Goal: Information Seeking & Learning: Compare options

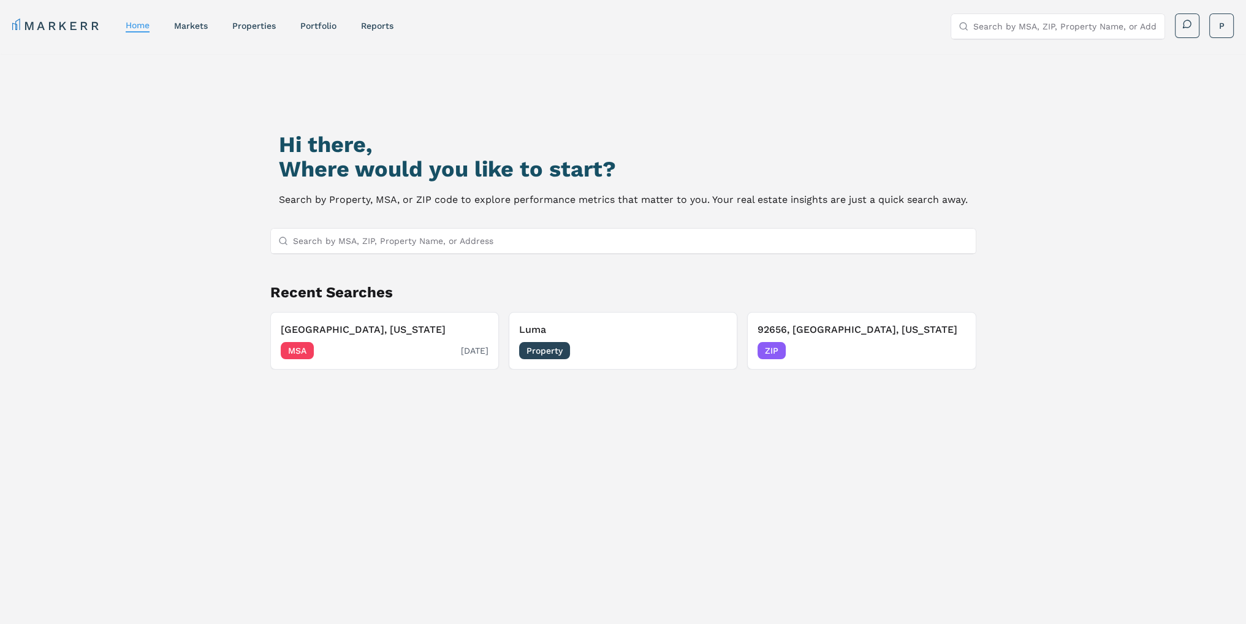
click at [346, 346] on div "MSA [DATE]" at bounding box center [385, 350] width 208 height 17
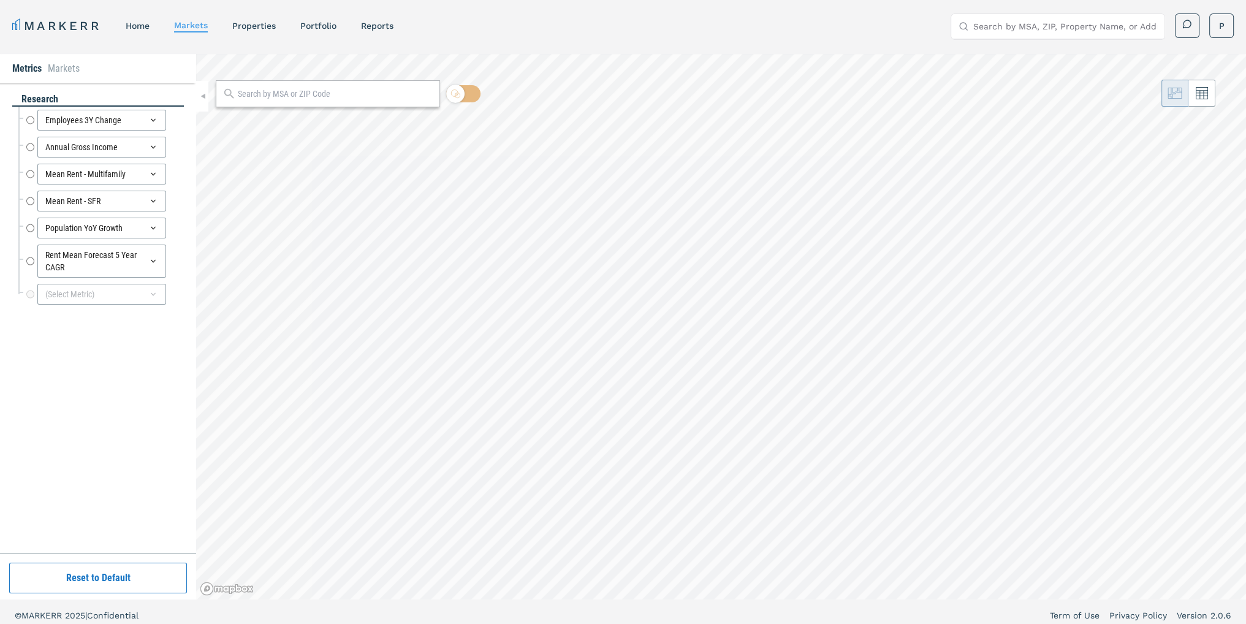
radio input "true"
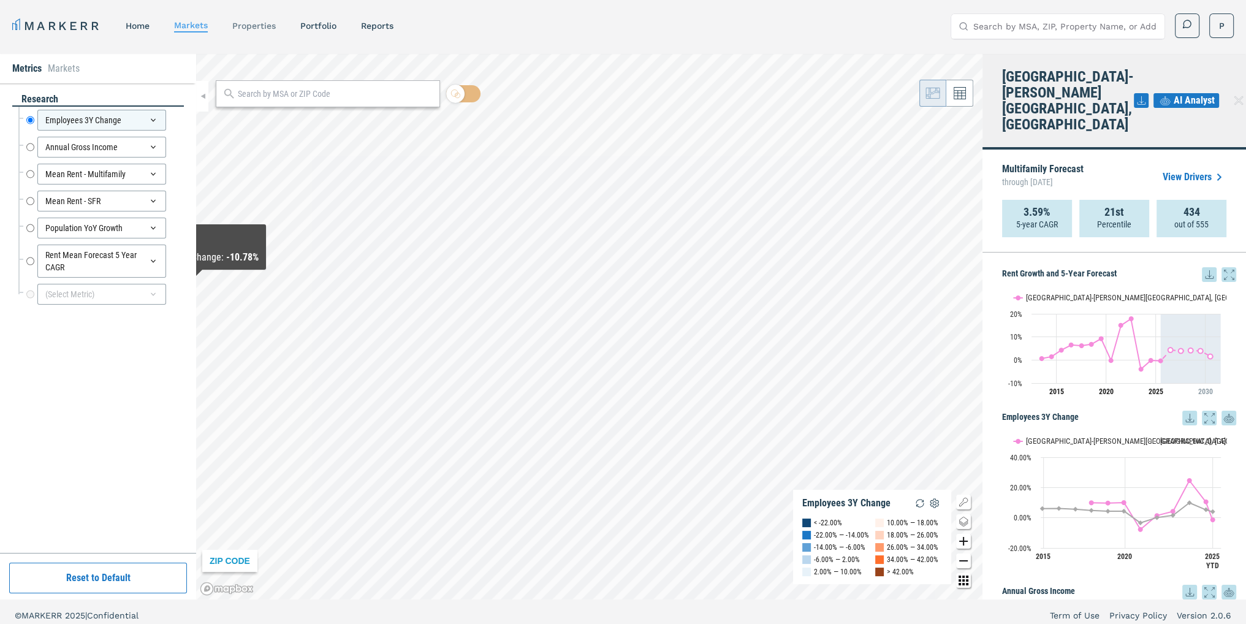
click at [255, 25] on link "properties" at bounding box center [253, 26] width 43 height 10
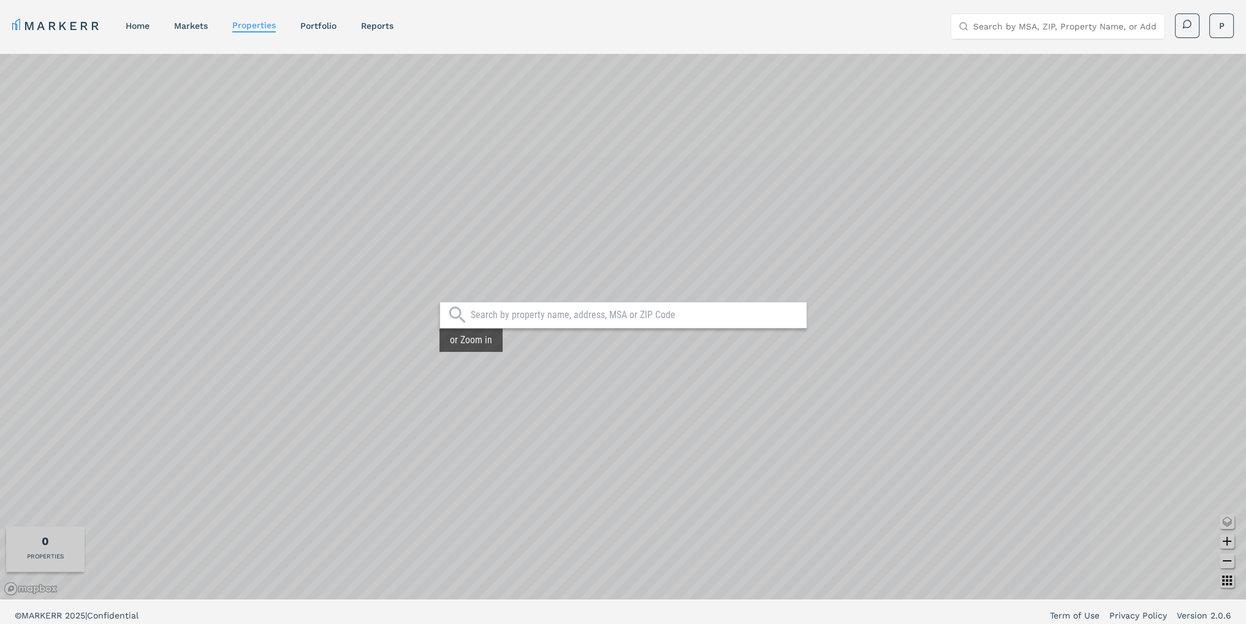
click at [493, 316] on input "text" at bounding box center [636, 315] width 330 height 12
click at [501, 314] on input "element12" at bounding box center [627, 315] width 316 height 12
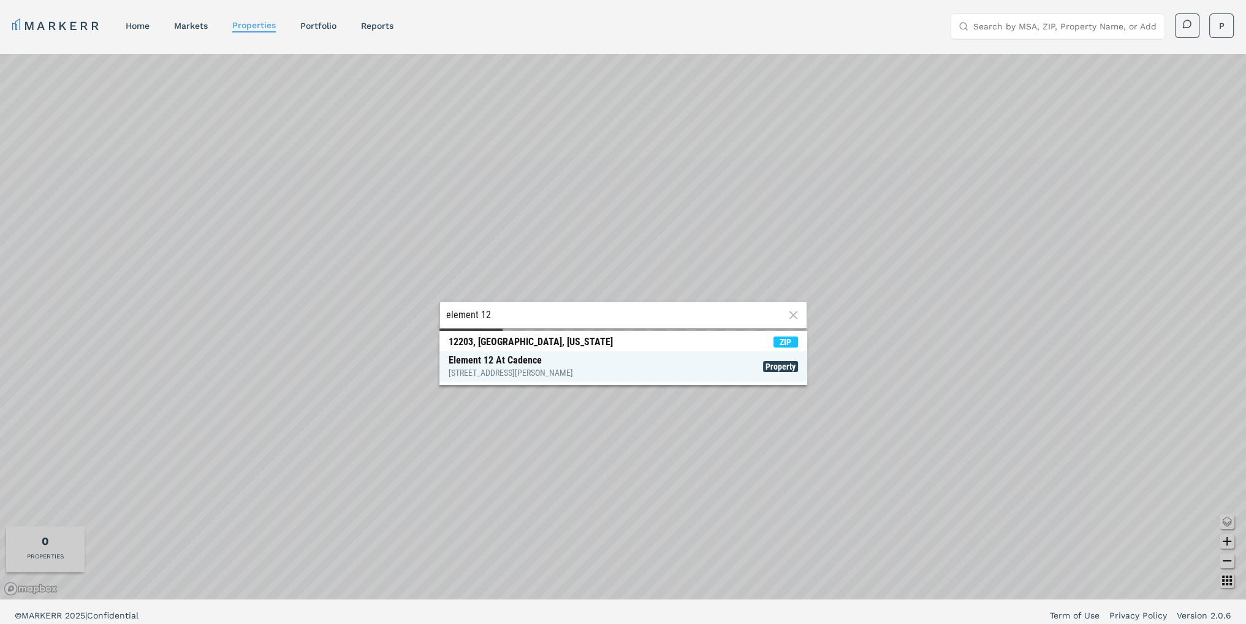
type input "element 12"
click at [534, 361] on div "Element 12 At Cadence [STREET_ADDRESS][PERSON_NAME]" at bounding box center [510, 366] width 124 height 25
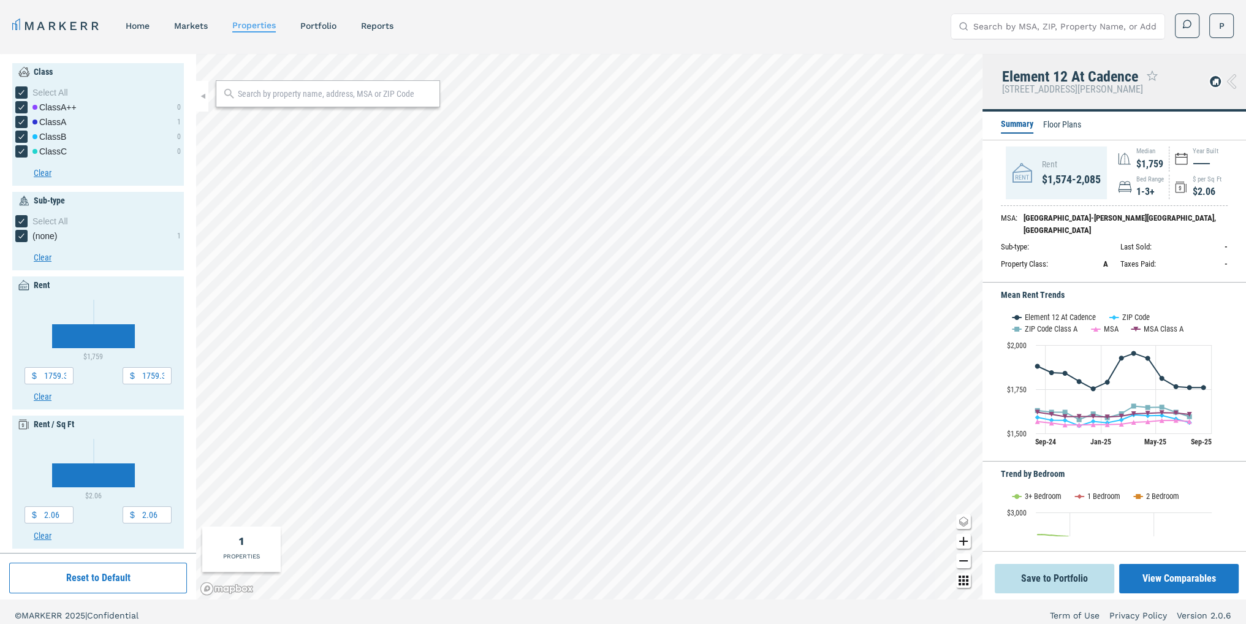
click at [1065, 126] on li "Floor Plans" at bounding box center [1062, 125] width 38 height 15
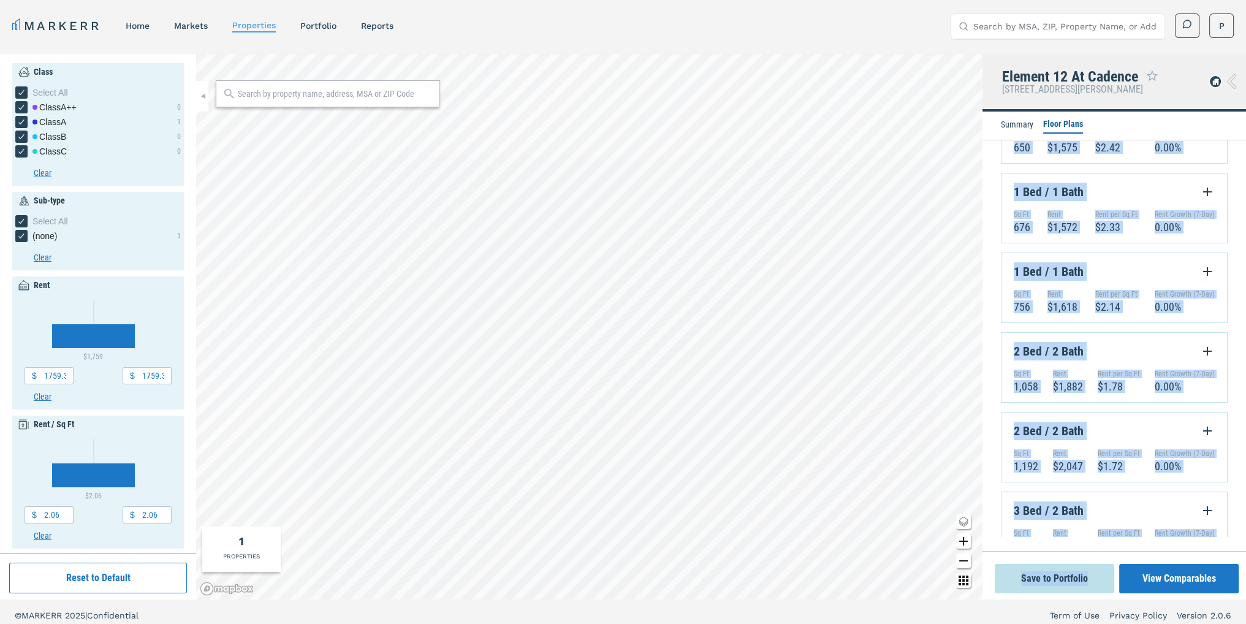
scroll to position [283, 0]
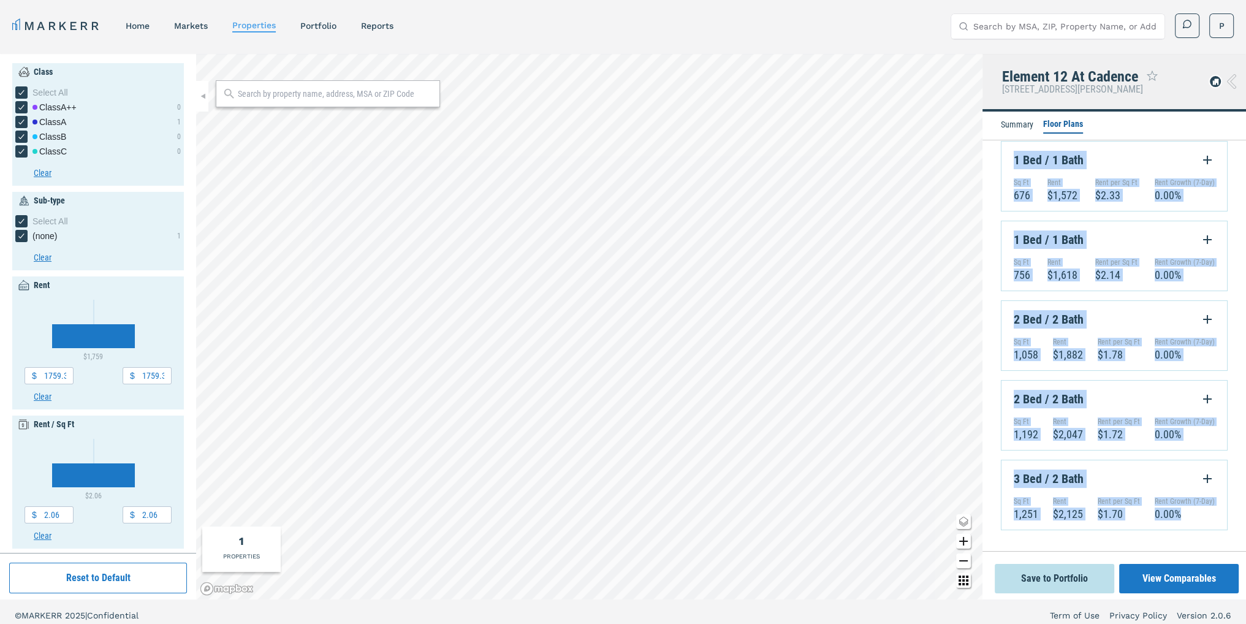
drag, startPoint x: 1015, startPoint y: 200, endPoint x: 1216, endPoint y: 509, distance: 368.7
click at [1216, 509] on div "All 1 Bed 2 Bed 3 Bed Inactive 7D MoM QoQ YoY 1 Bed / 1 Bath Sq Ft 617 Rent $1,…" at bounding box center [1113, 198] width 263 height 676
copy div "1 Bed / 1 Bath Sq Ft 617 Rent $1,625 Rent per Sq Ft $2.63 Rent Growth (7-Day) 0…"
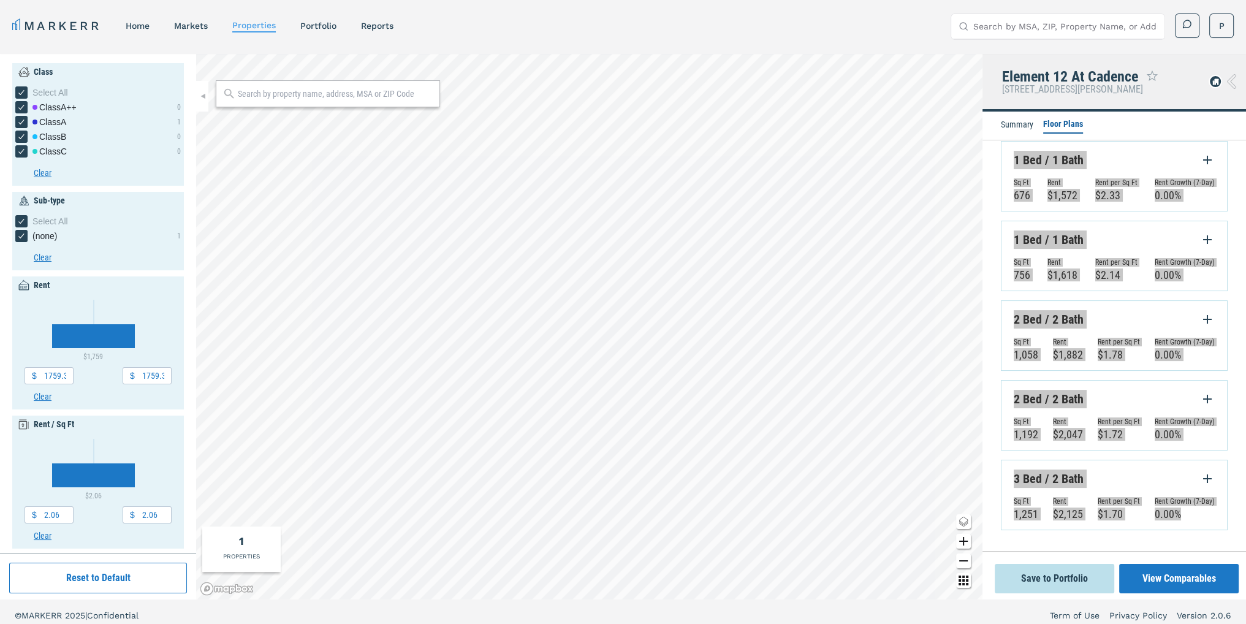
type input "1600"
type input "2200"
type input "1"
type input "2.5"
type input "1950"
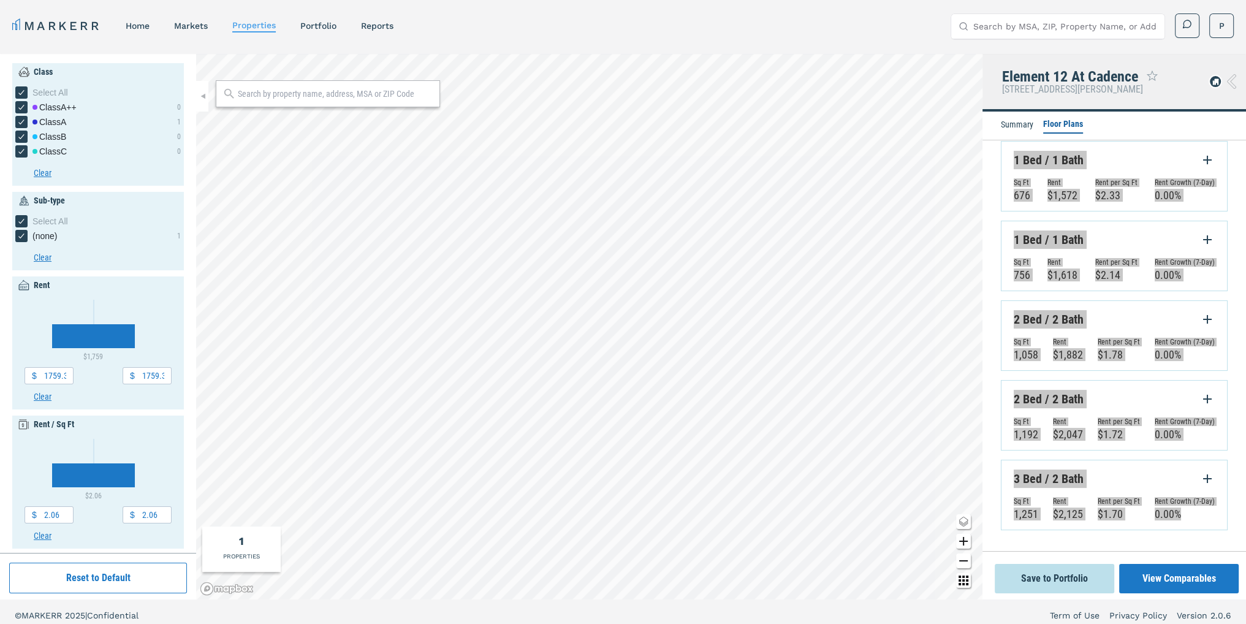
type input "2050"
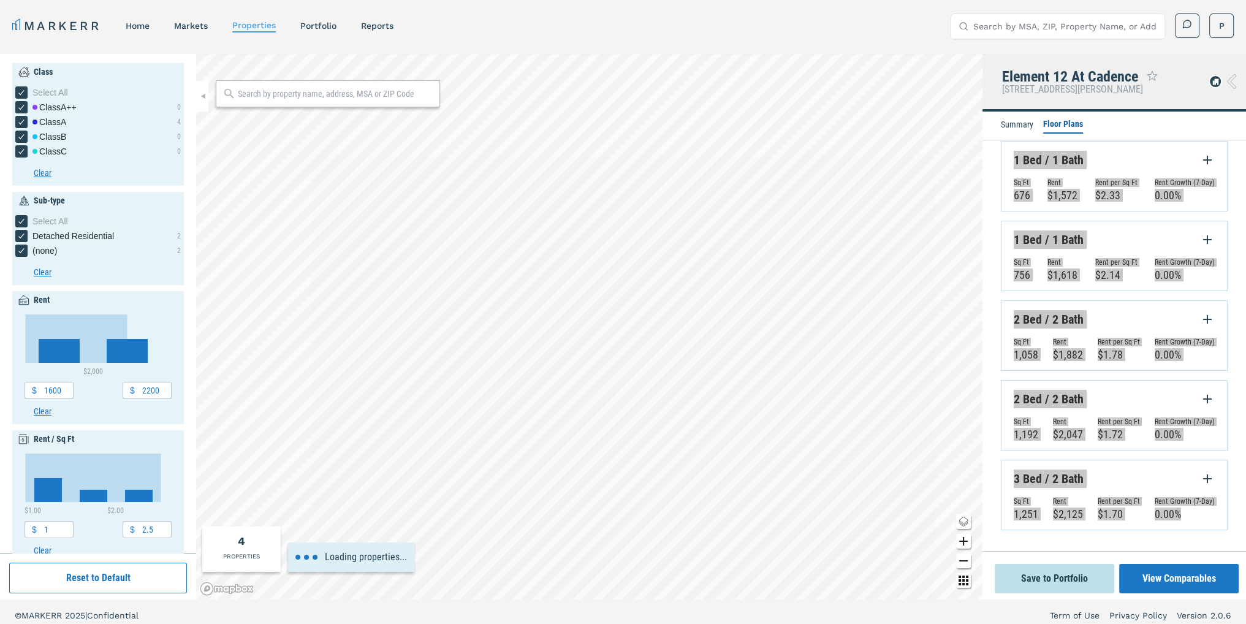
type input "2600"
type input "1.2"
type input "2.2"
type input "0"
type input "3000"
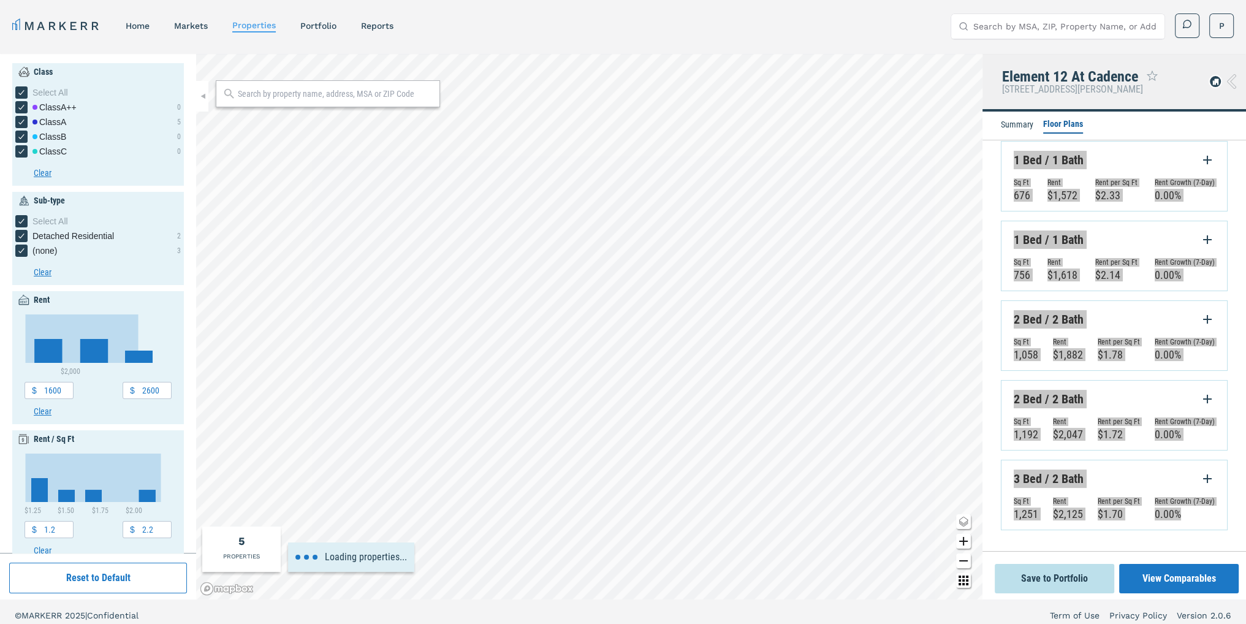
type input "0"
type input "2.5"
type input "1960"
type input "2040"
type input "500"
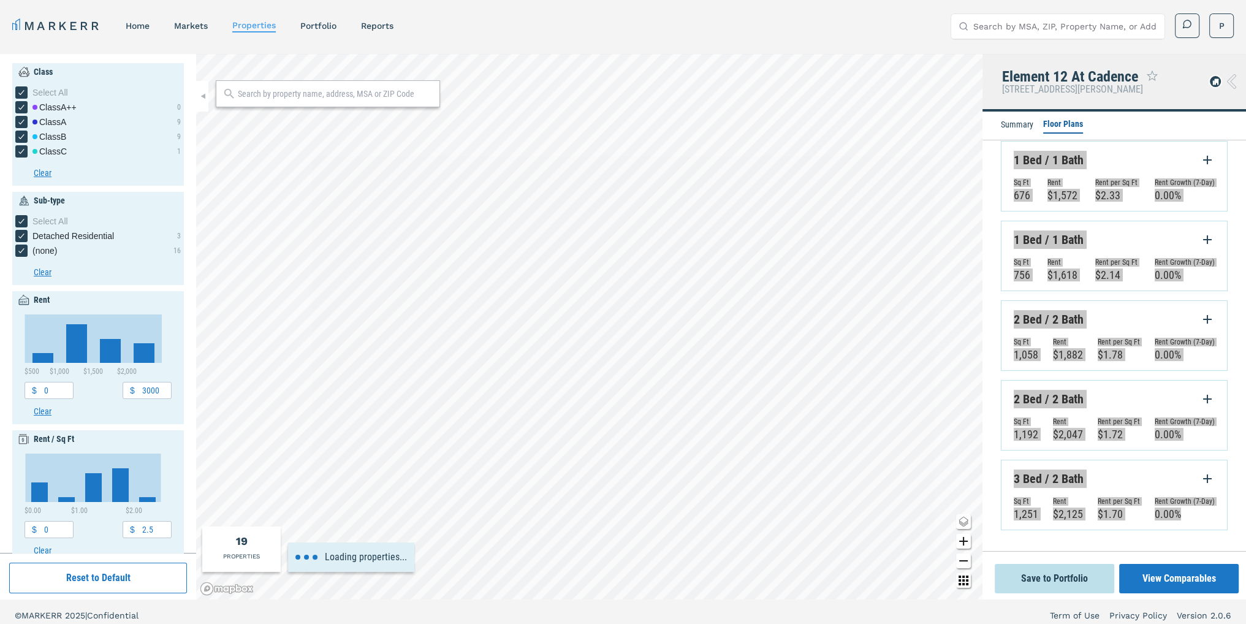
type input "3"
type input "4000"
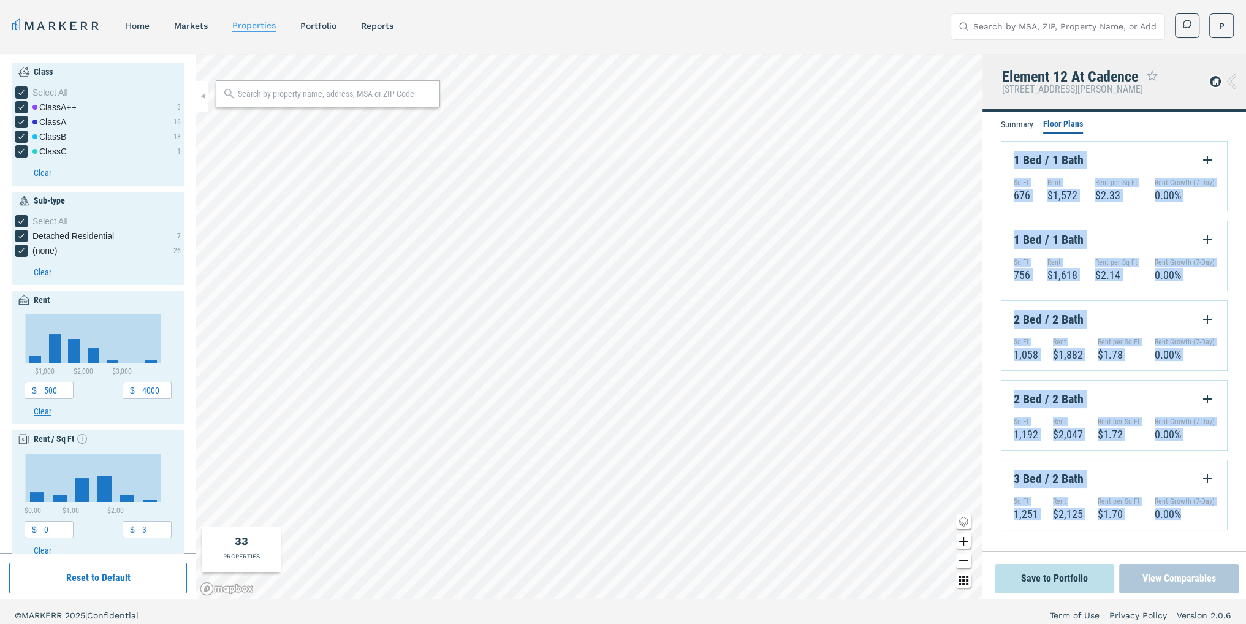
click at [1157, 581] on button "View Comparables" at bounding box center [1178, 578] width 119 height 29
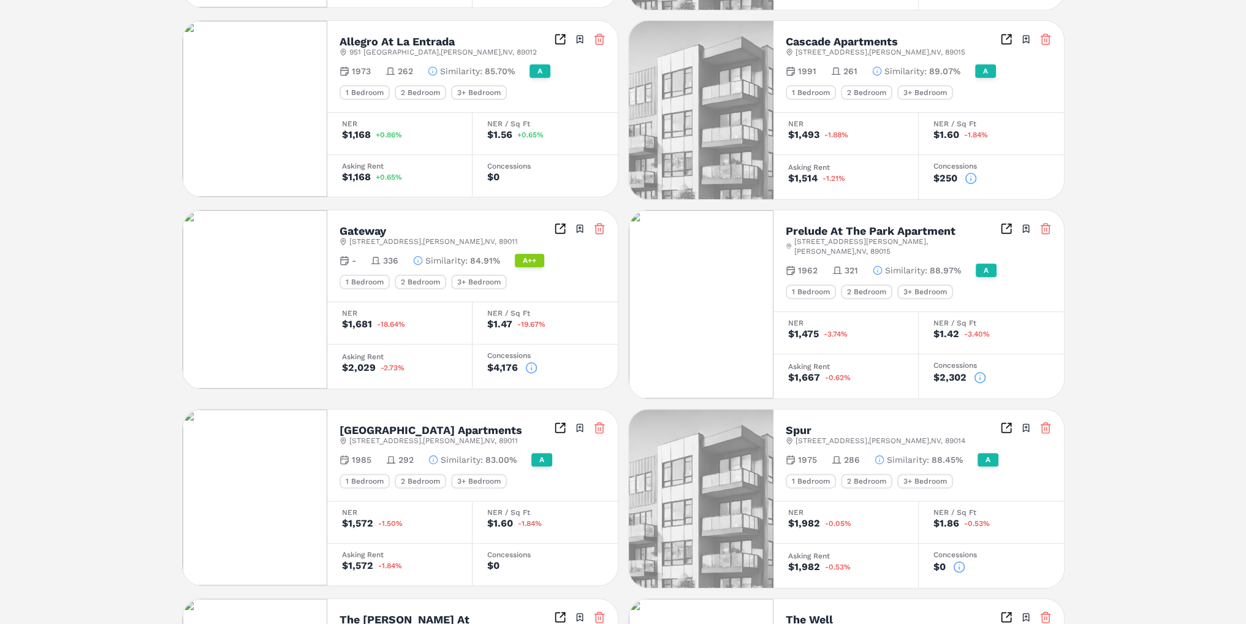
scroll to position [558, 0]
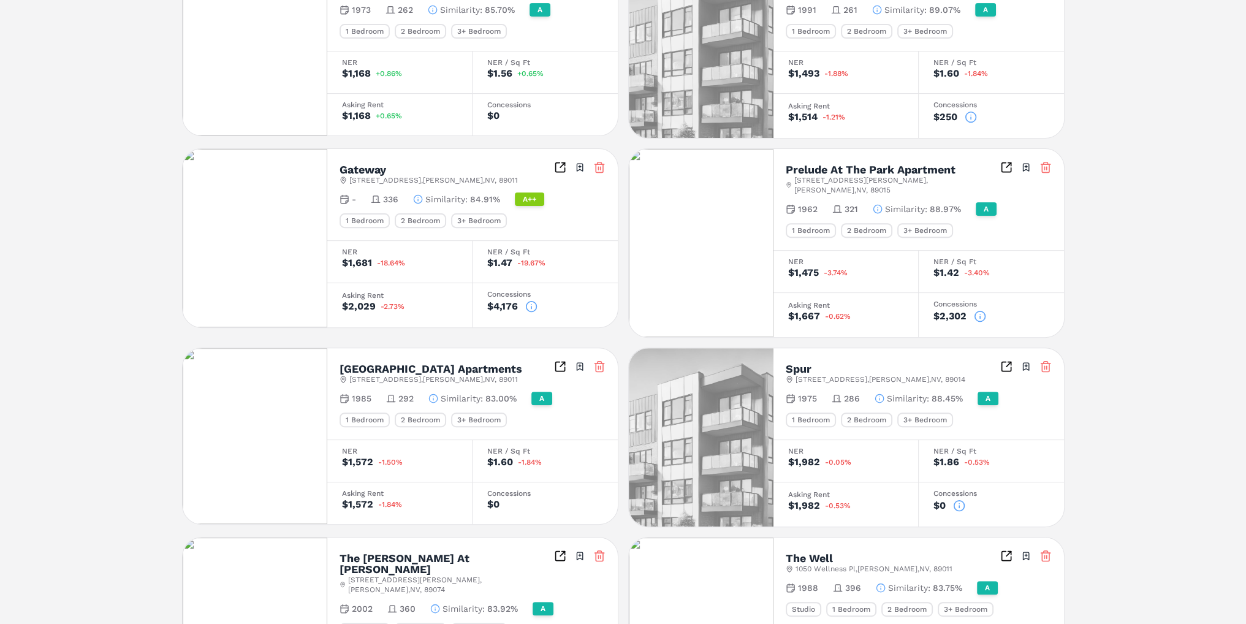
click at [270, 219] on img at bounding box center [255, 238] width 145 height 178
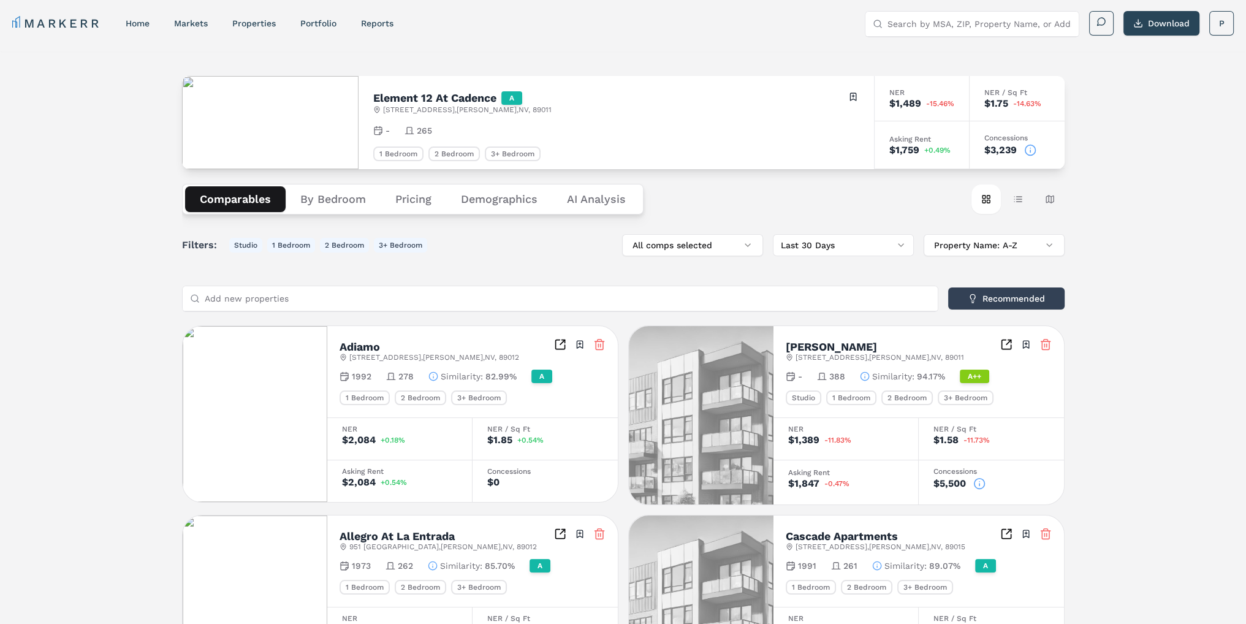
scroll to position [0, 0]
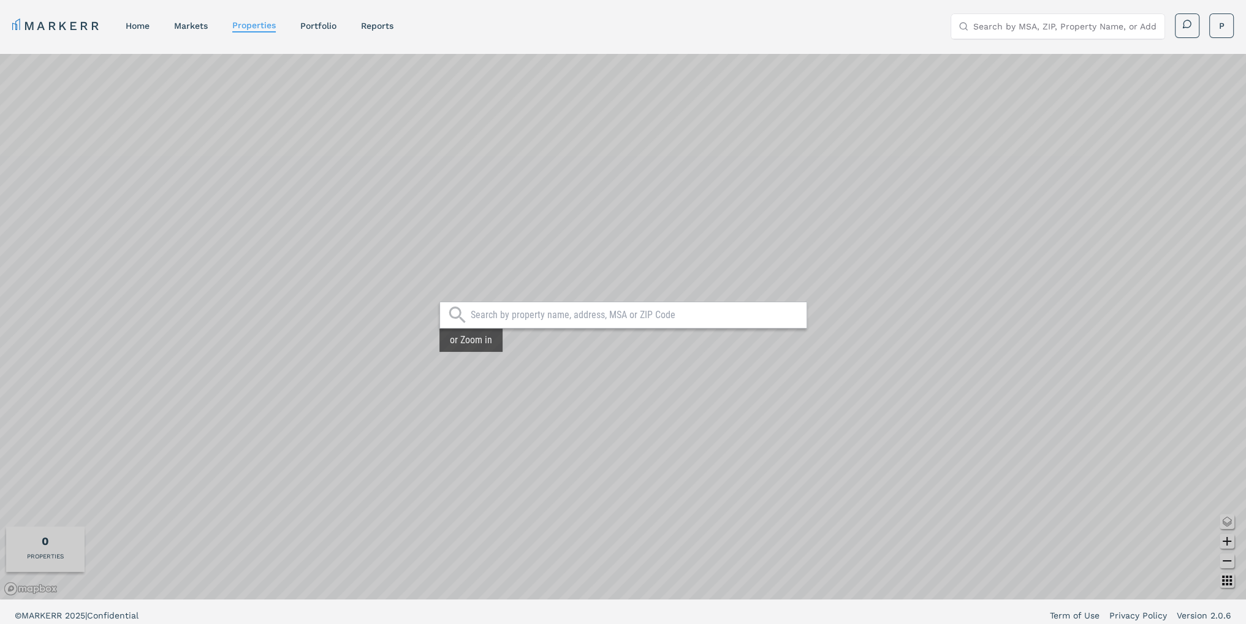
click at [495, 314] on input "text" at bounding box center [636, 315] width 330 height 12
type input "gateway [PERSON_NAME] nv"
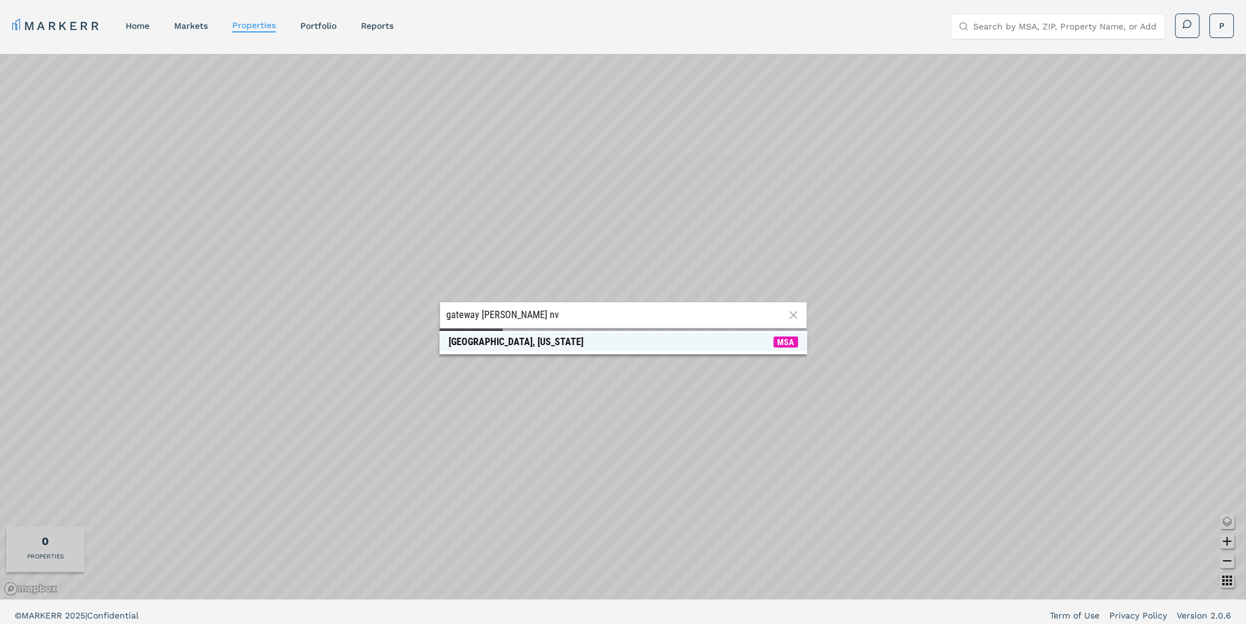
click at [524, 347] on div "[GEOGRAPHIC_DATA], [US_STATE]" at bounding box center [515, 342] width 135 height 12
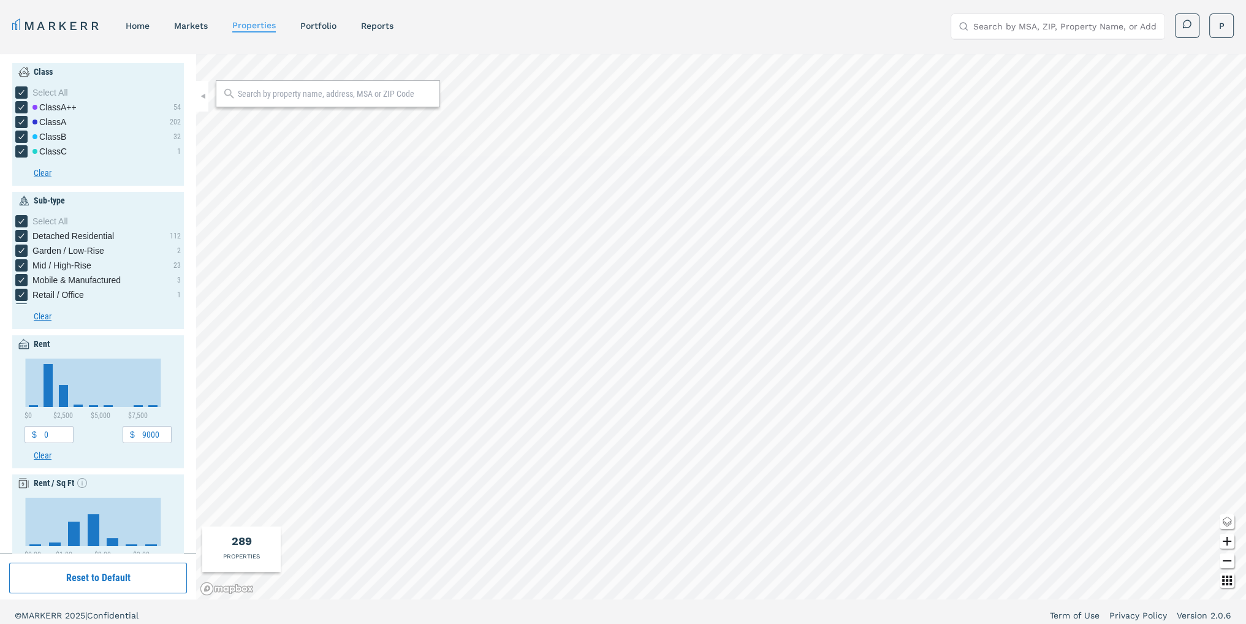
type input "7500"
type input "6"
type input "1910"
type input "500"
type input "3.5"
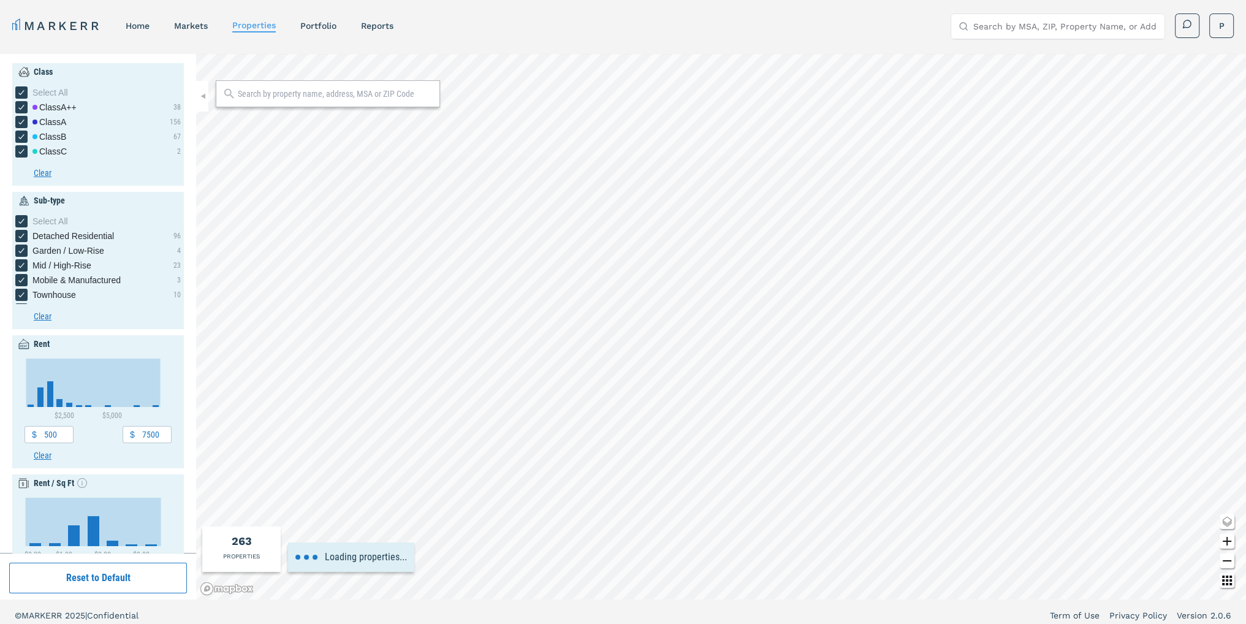
type input "4000"
type input "3"
type input "1950"
type input "1000"
type input "3500"
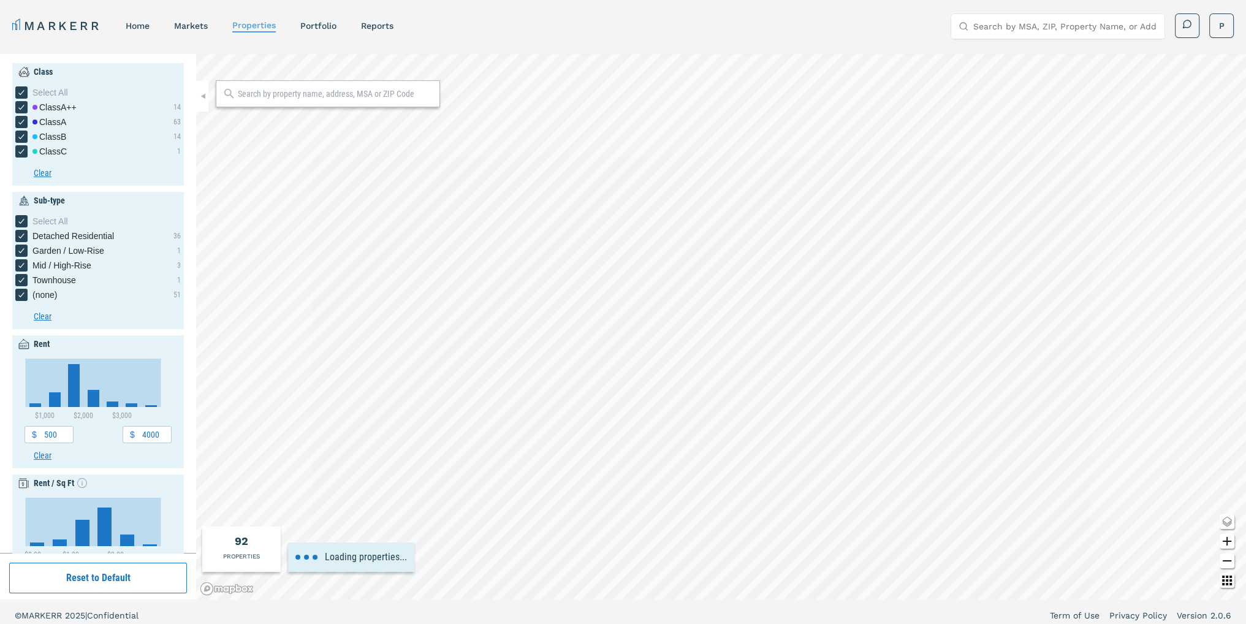
type input "0.6"
type input "2.2"
type input "1940"
type input "2040"
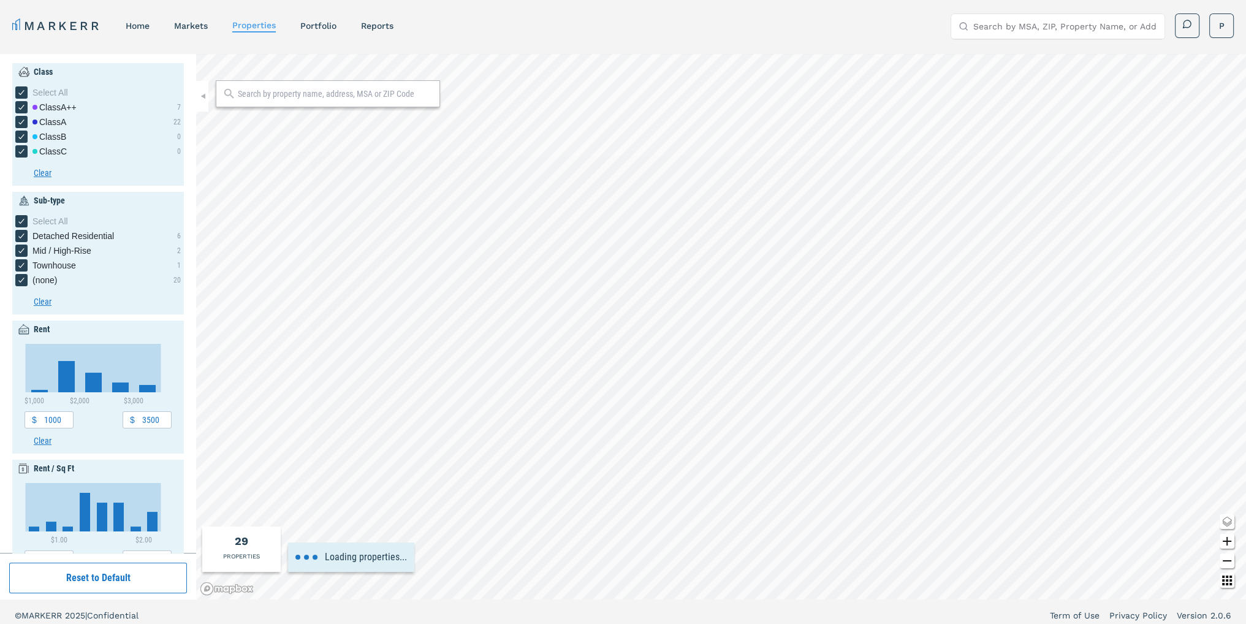
type input "1400"
type input "2200"
type input "1.6"
type input "1.8"
type input "1985"
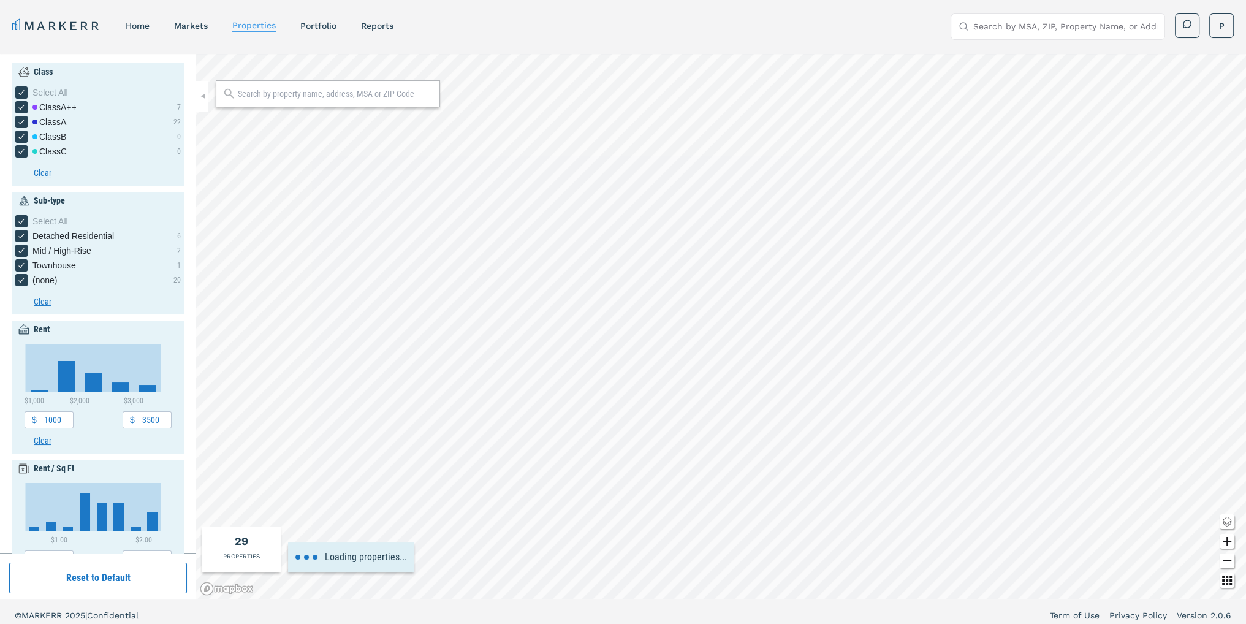
type input "1985"
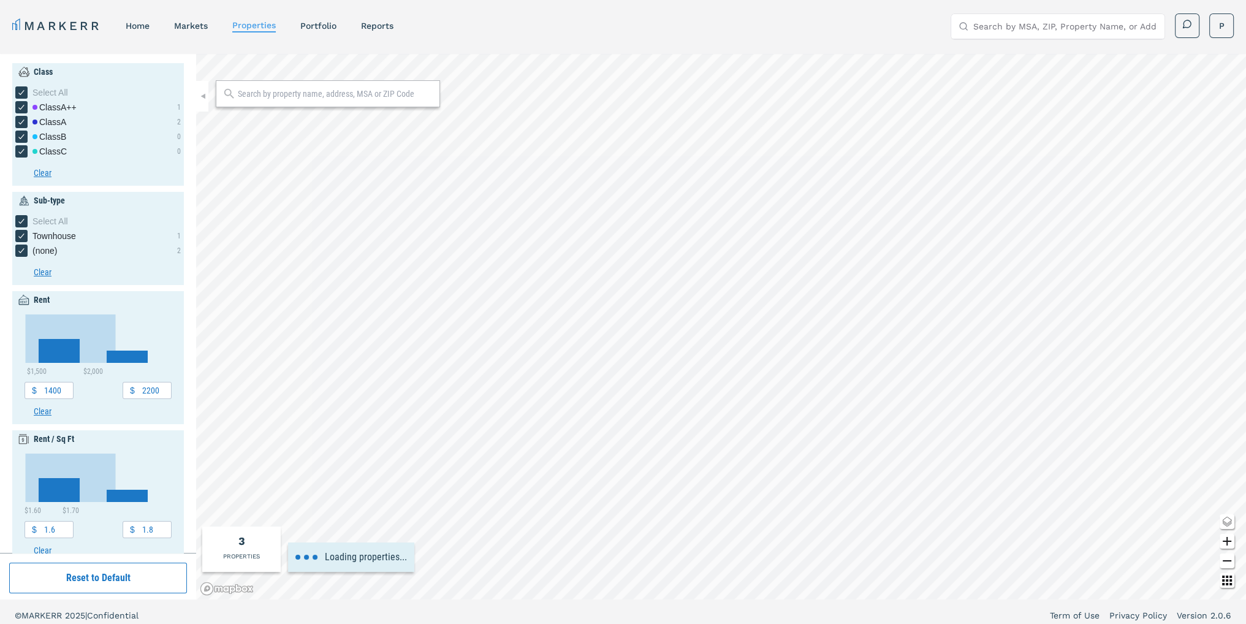
type input "1000"
type input "3000"
type input "1400"
type input "2200"
type input "1000"
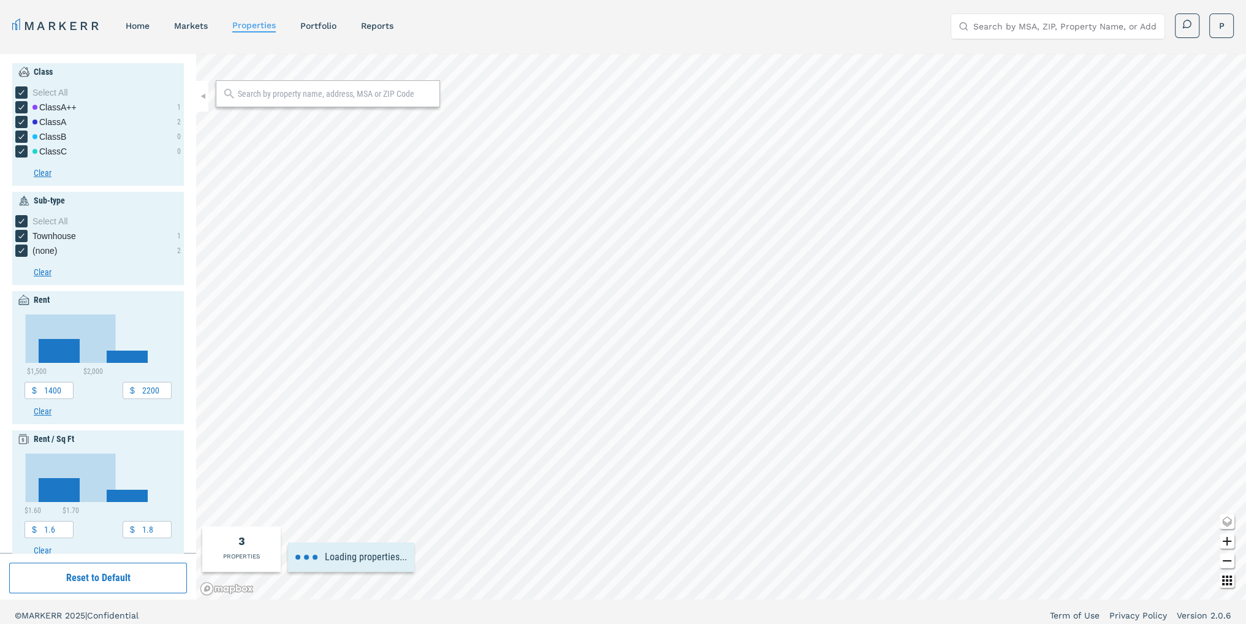
type input "3500"
type input "0.6"
type input "2.2"
type input "1960"
type input "2040"
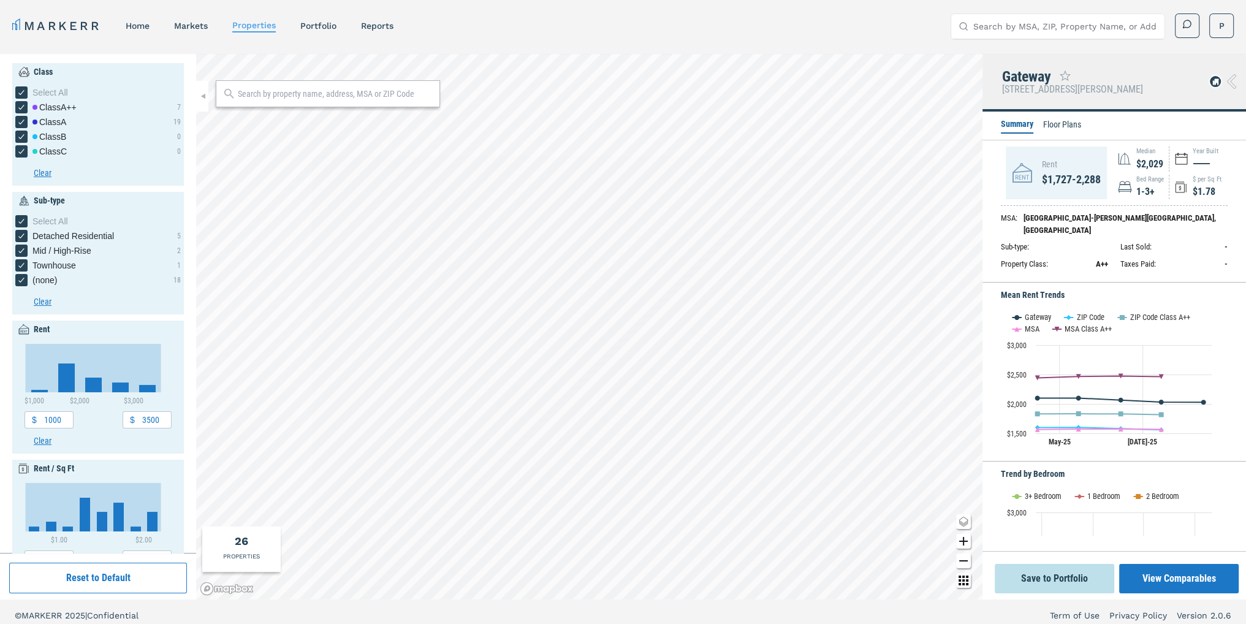
click at [1070, 127] on li "Floor Plans" at bounding box center [1062, 125] width 38 height 15
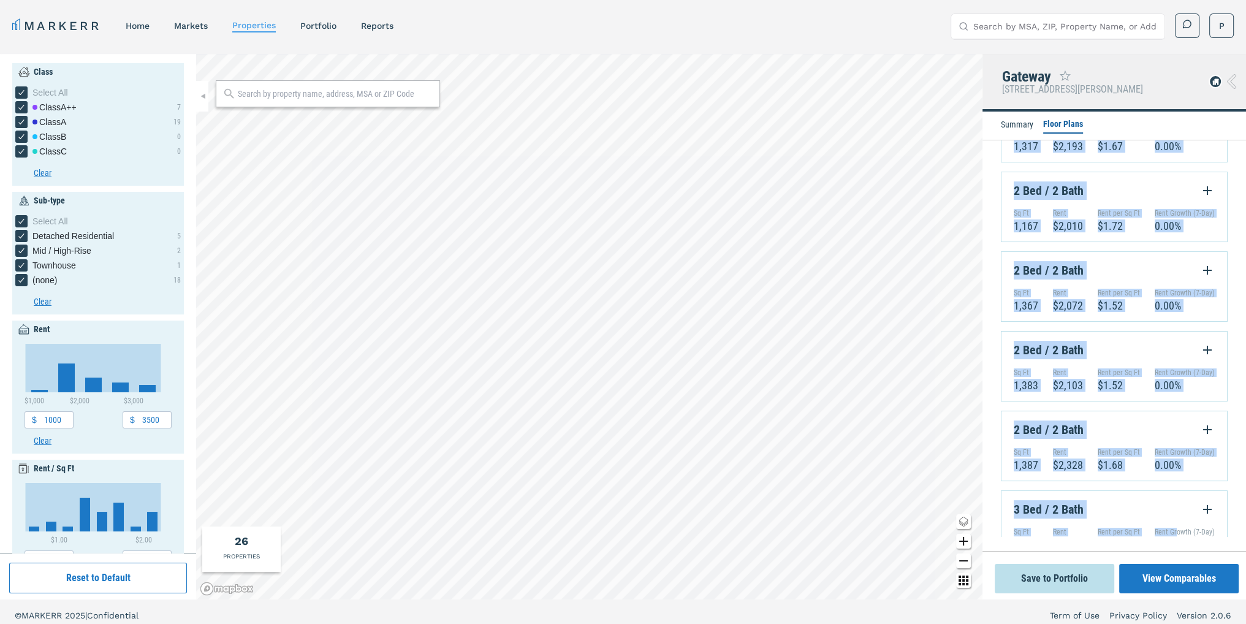
scroll to position [363, 0]
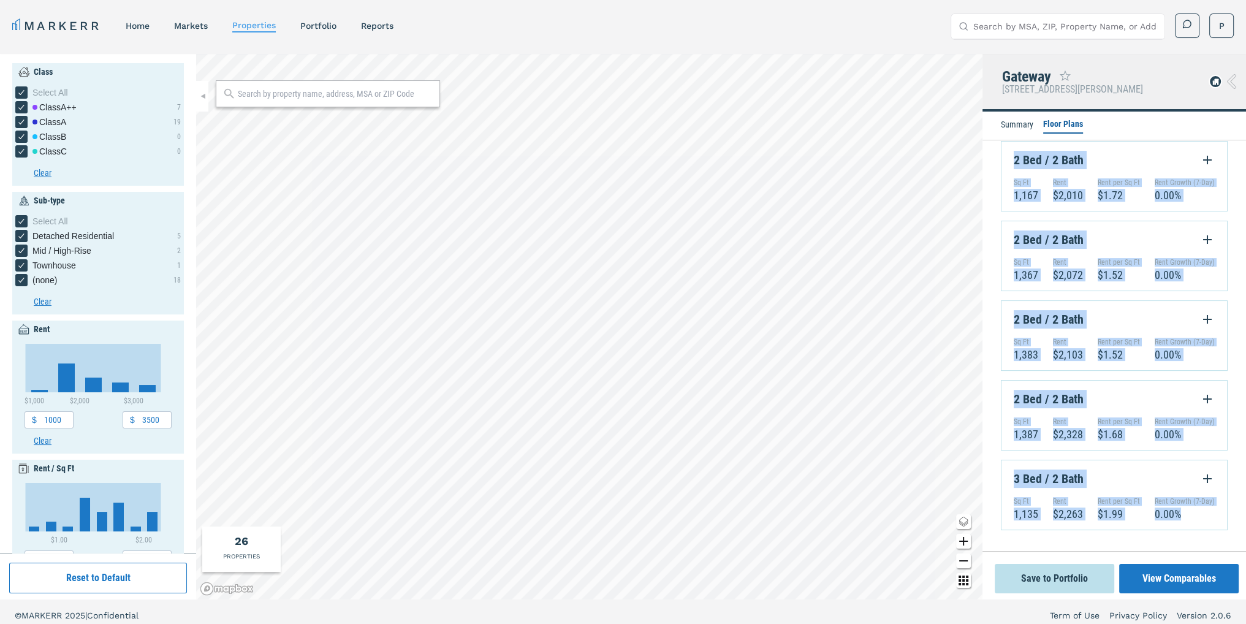
drag, startPoint x: 1013, startPoint y: 200, endPoint x: 1172, endPoint y: 539, distance: 374.4
click at [1172, 539] on div "Summary Floor Plans All 1 Bed 2 Bed 3 Bed Inactive 7D MoM QoQ YoY 1 Bed / 1 Bat…" at bounding box center [1113, 331] width 263 height 439
copy div "1 Bed / 1 Bath Sq Ft 614 Rent $1,503 Rent per Sq Ft $2.45 Rent Growth (7-Day) 0…"
